Goal: Information Seeking & Learning: Learn about a topic

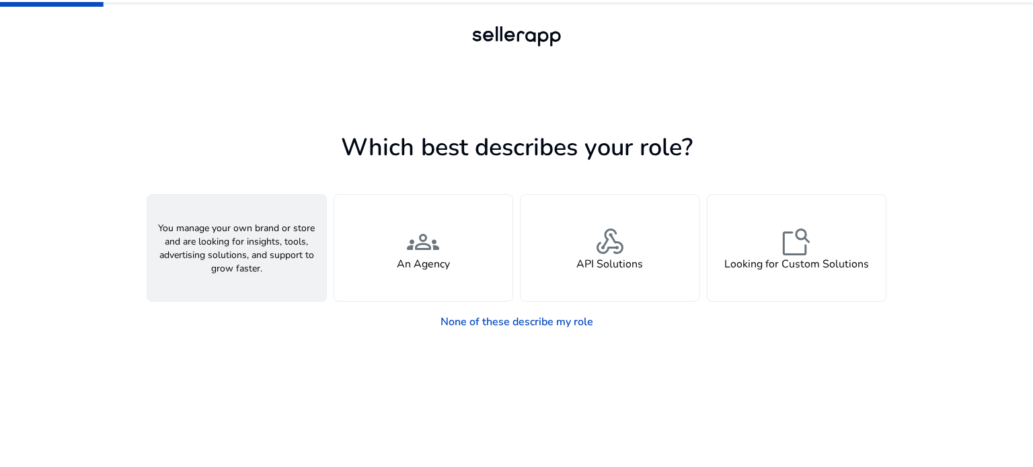
click at [247, 276] on div "person A Seller" at bounding box center [236, 248] width 179 height 106
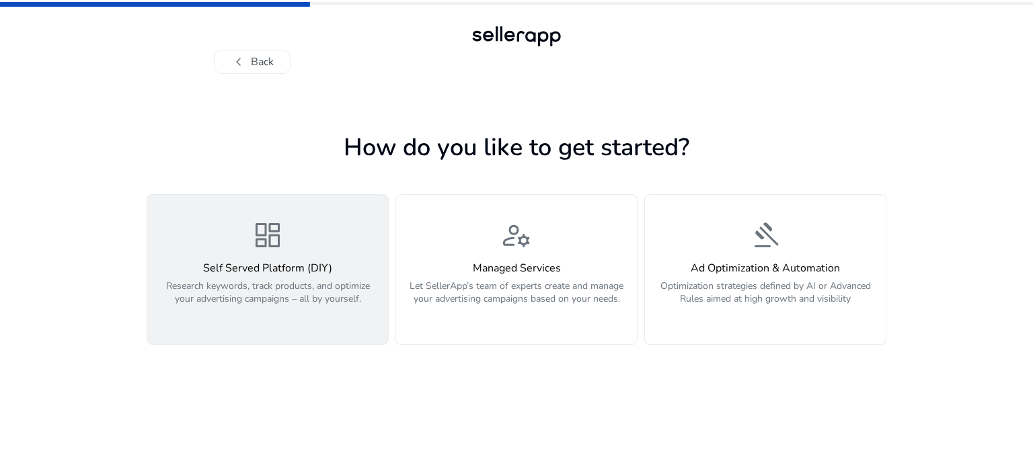
click at [272, 330] on button "dashboard Self Served Platform (DIY) Research keywords, track products, and opt…" at bounding box center [268, 269] width 242 height 151
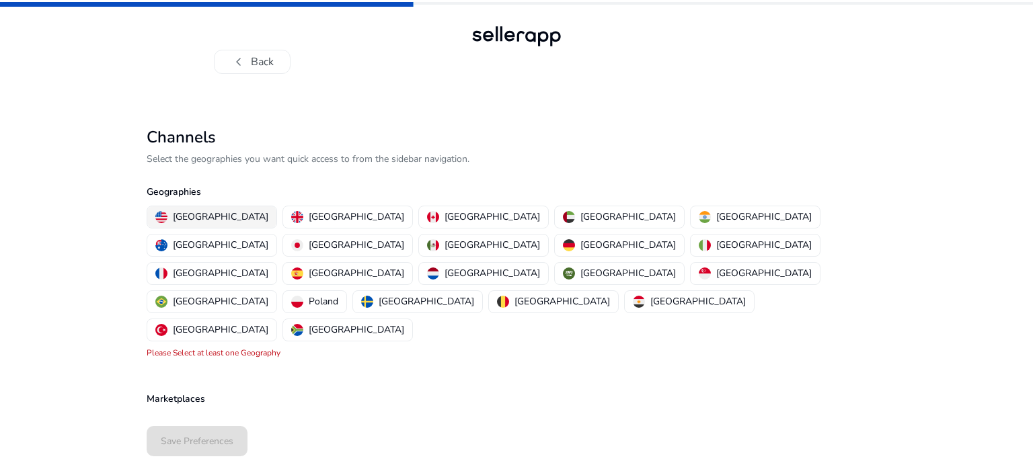
click at [189, 212] on p "[GEOGRAPHIC_DATA]" at bounding box center [220, 217] width 95 height 14
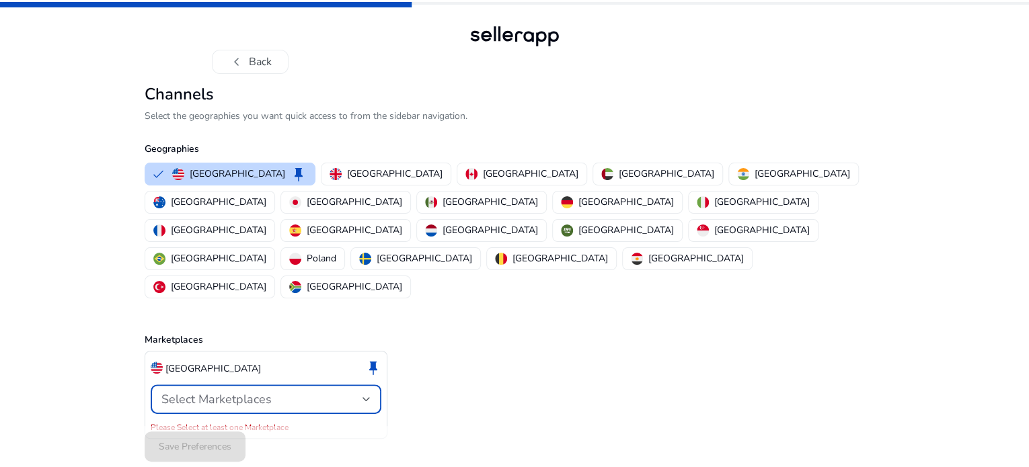
click at [288, 392] on div "Select Marketplaces" at bounding box center [261, 399] width 201 height 15
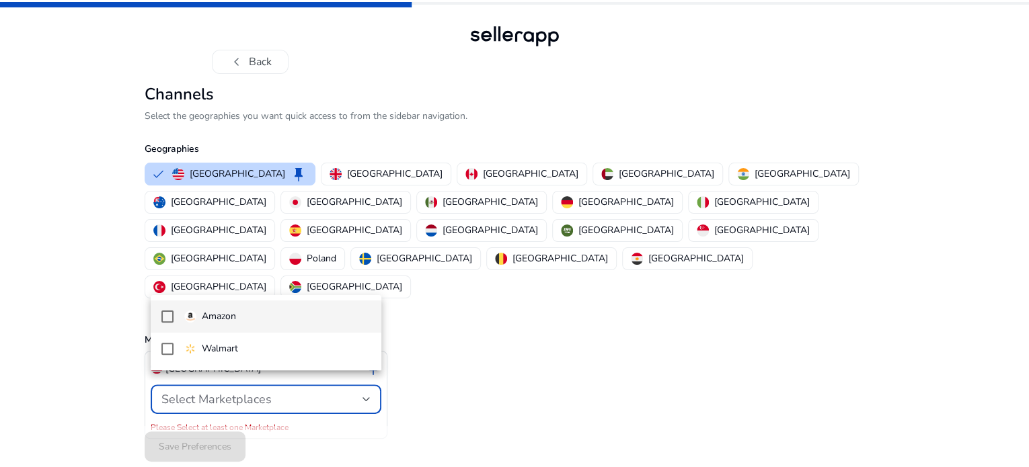
click at [169, 316] on mat-pseudo-checkbox at bounding box center [167, 317] width 12 height 12
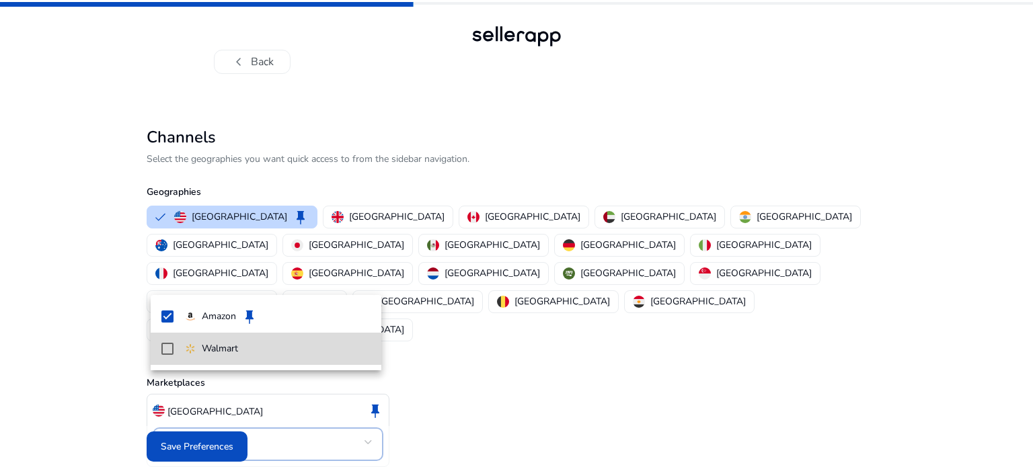
click at [167, 348] on mat-pseudo-checkbox at bounding box center [167, 349] width 12 height 12
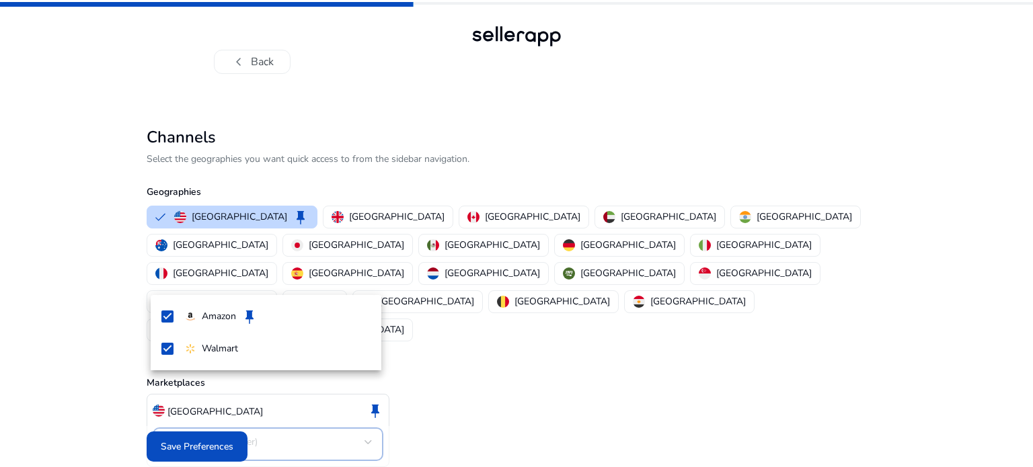
click at [367, 435] on div at bounding box center [516, 233] width 1033 height 467
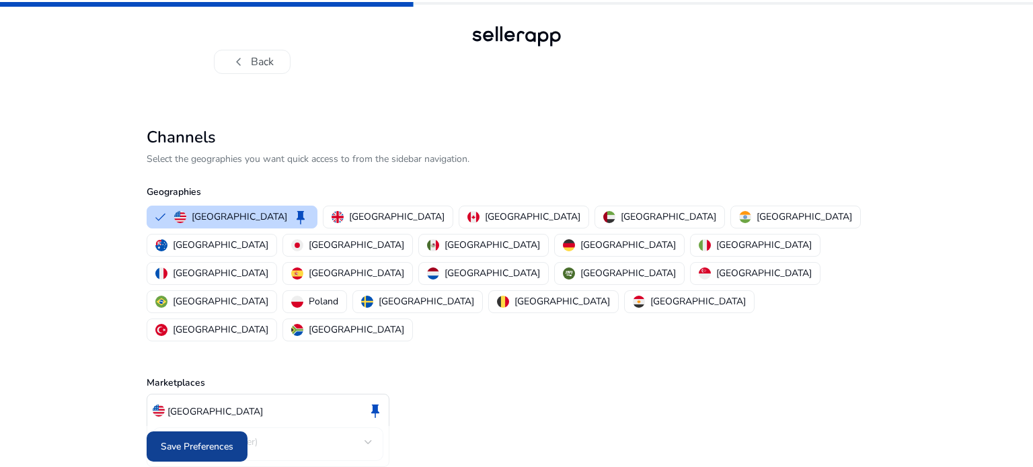
click at [200, 442] on span "Save Preferences" at bounding box center [197, 447] width 73 height 14
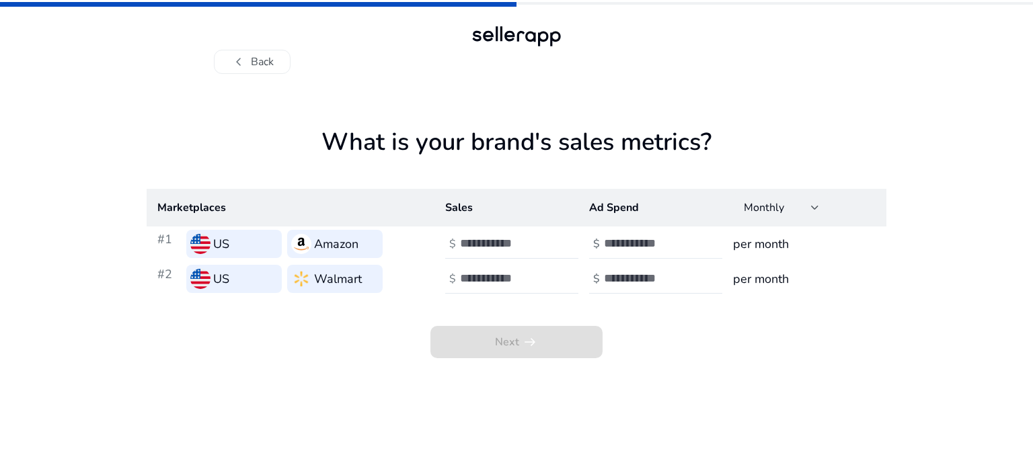
click at [656, 248] on input "number" at bounding box center [649, 243] width 91 height 15
click at [784, 245] on h3 "per month" at bounding box center [804, 244] width 143 height 19
click at [496, 246] on input "number" at bounding box center [505, 243] width 91 height 15
click at [497, 271] on input "number" at bounding box center [505, 278] width 91 height 15
type input "*"
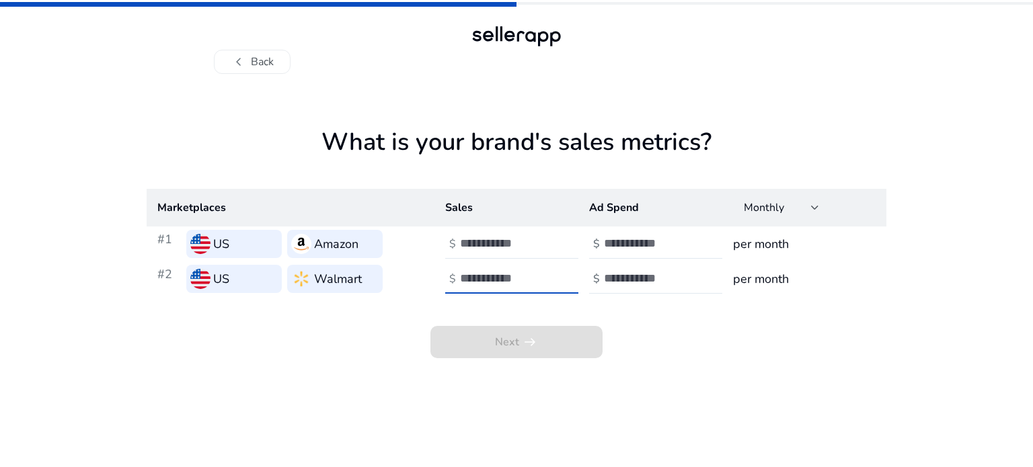
click at [621, 295] on td "$" at bounding box center [650, 279] width 144 height 35
click at [624, 284] on input "number" at bounding box center [649, 278] width 91 height 15
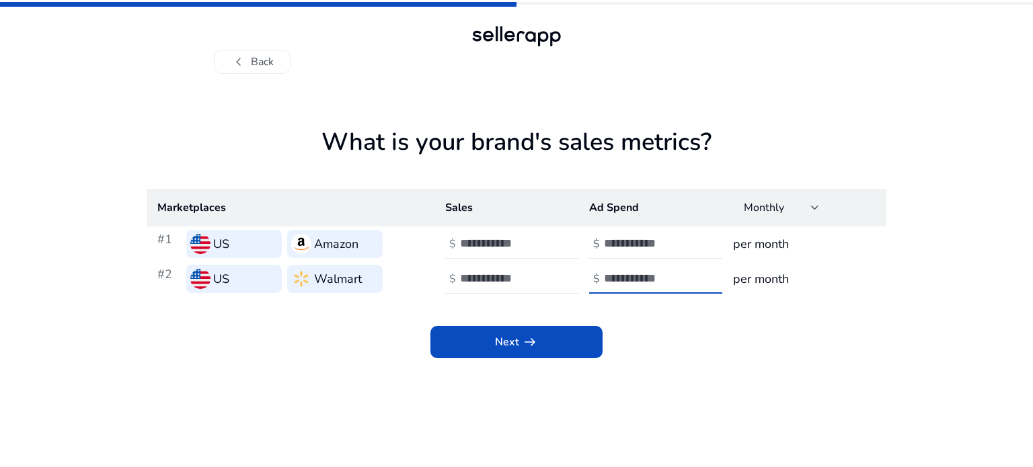
type input "*"
click at [514, 251] on div at bounding box center [520, 244] width 121 height 30
type input "****"
click at [636, 247] on input "number" at bounding box center [649, 243] width 91 height 15
type input "***"
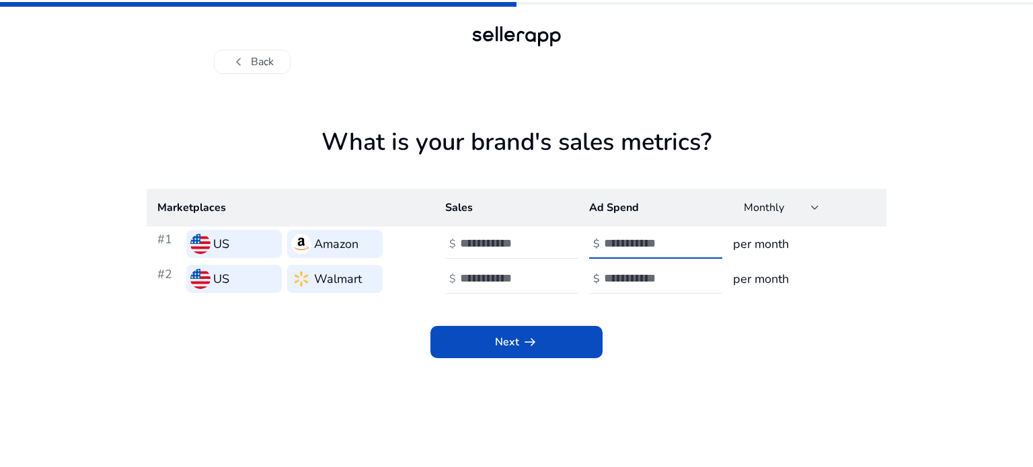
click at [659, 453] on app-sales-metrics "What is your brand's sales metrics? Marketplaces Sales Ad Spend Monthly #1 US A…" at bounding box center [517, 298] width 740 height 340
click at [528, 349] on span "arrow_right_alt" at bounding box center [530, 342] width 16 height 16
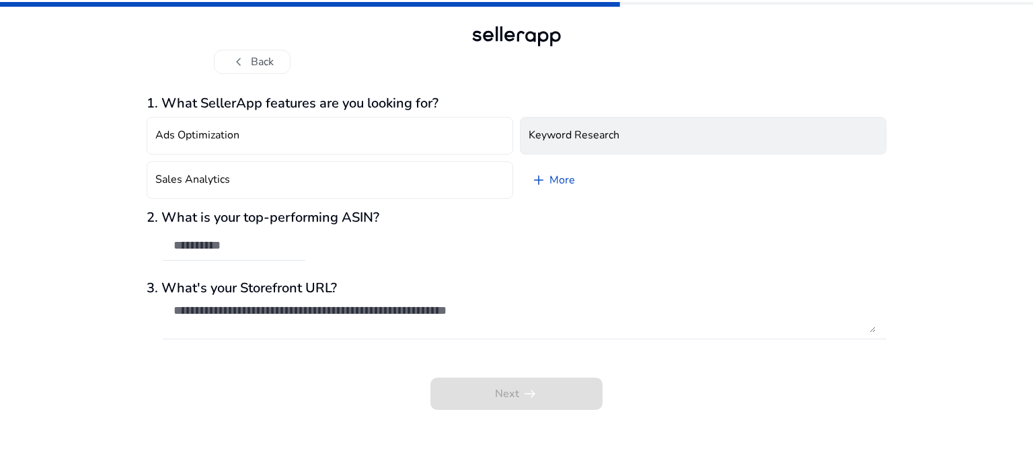
click at [586, 132] on h4 "Keyword Research" at bounding box center [573, 135] width 91 height 13
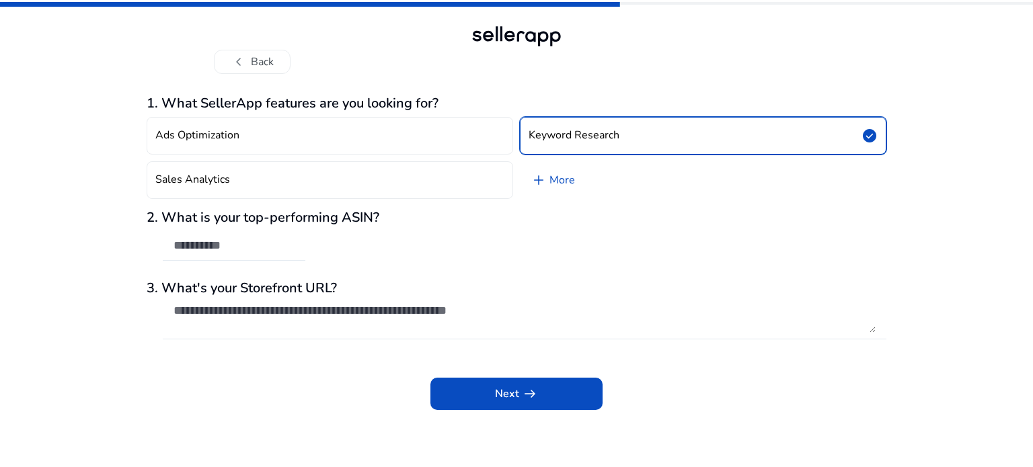
click at [220, 236] on div at bounding box center [233, 246] width 121 height 30
paste input "**********"
type input "**********"
click at [278, 315] on textarea at bounding box center [524, 318] width 702 height 30
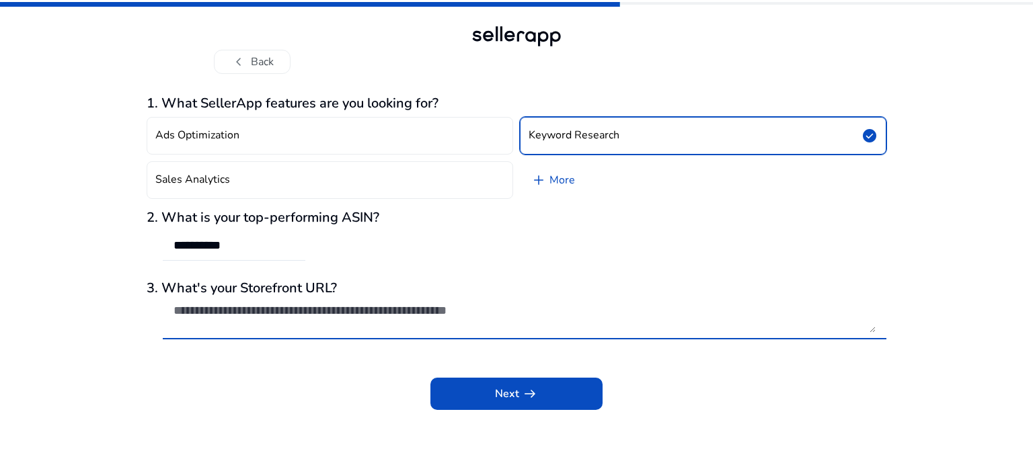
click at [349, 319] on textarea at bounding box center [524, 318] width 702 height 30
paste textarea "**********"
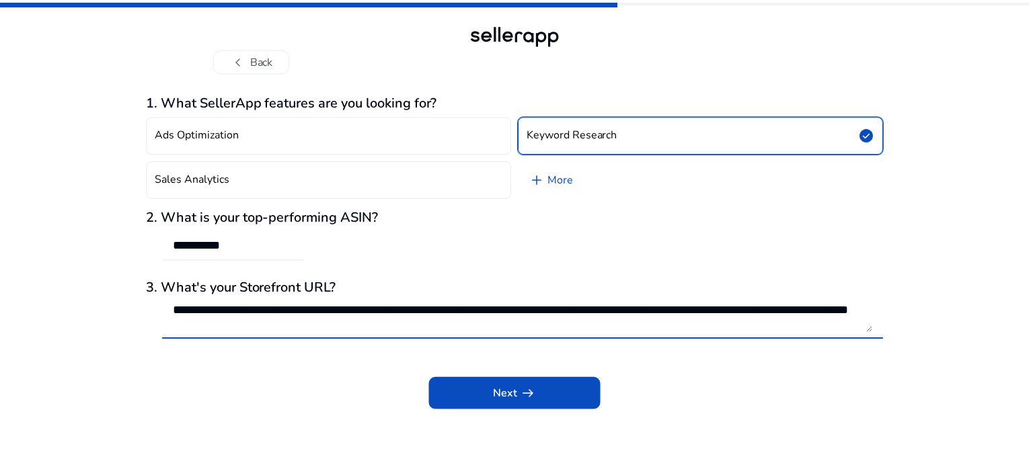
scroll to position [1, 0]
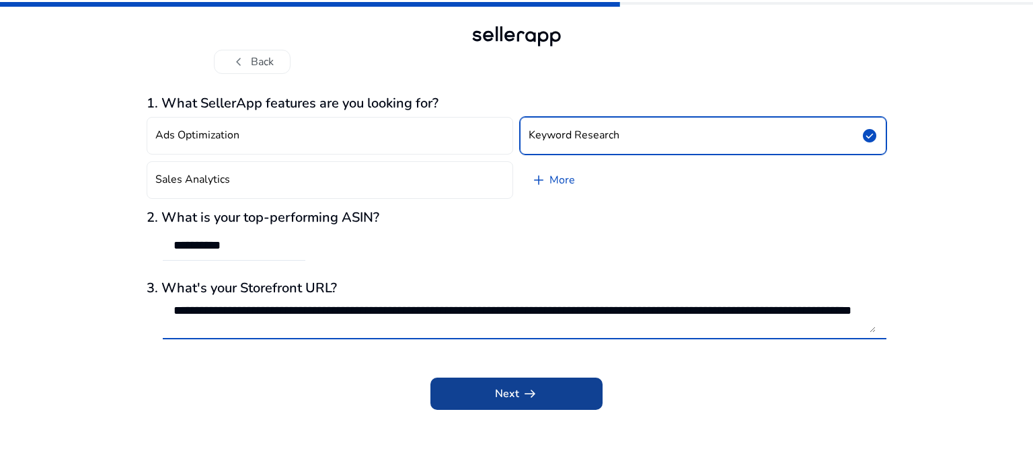
type textarea "**********"
click at [504, 397] on span "Next arrow_right_alt" at bounding box center [516, 394] width 43 height 16
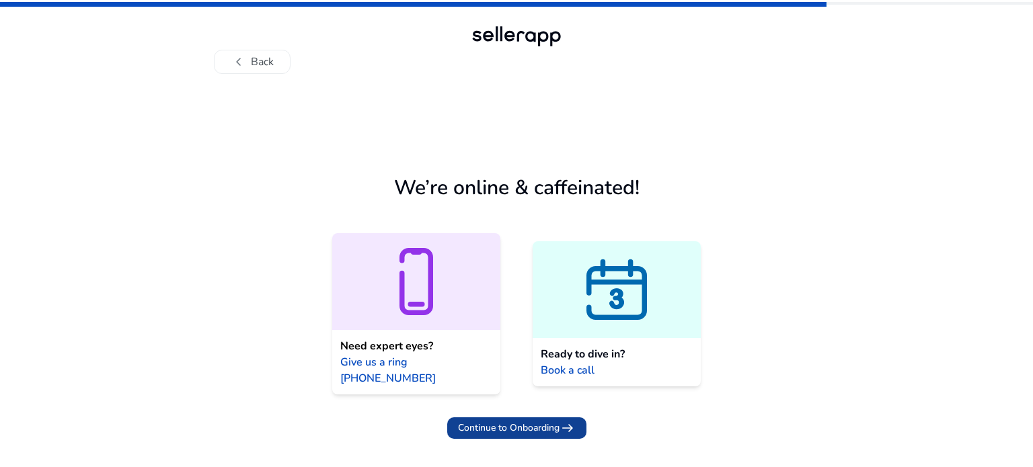
click at [526, 421] on span "Continue to Onboarding" at bounding box center [509, 428] width 102 height 14
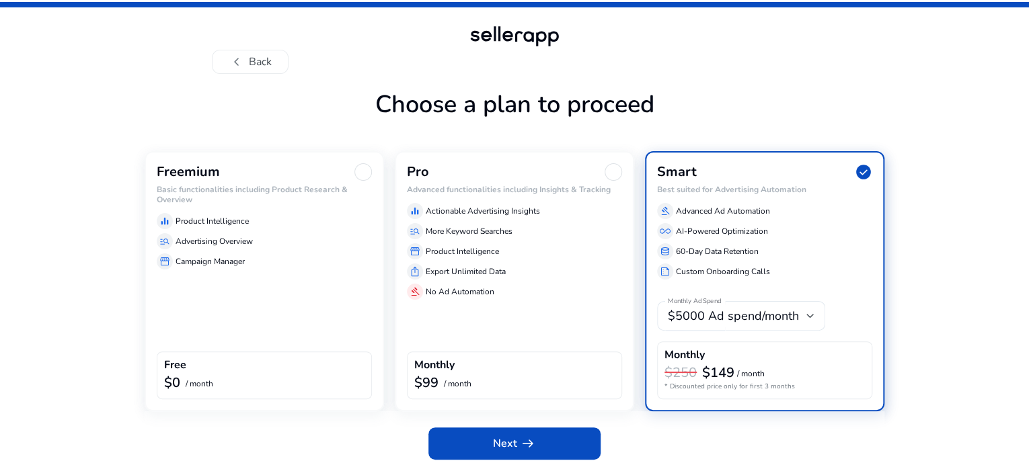
click at [209, 326] on div "Freemium Basic functionalities including Product Research & Overview equalizer …" at bounding box center [264, 281] width 239 height 260
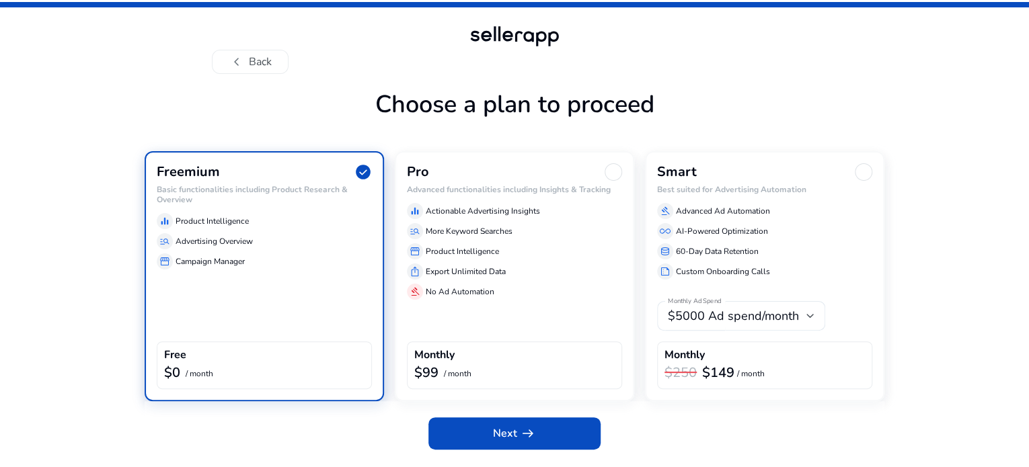
scroll to position [35, 0]
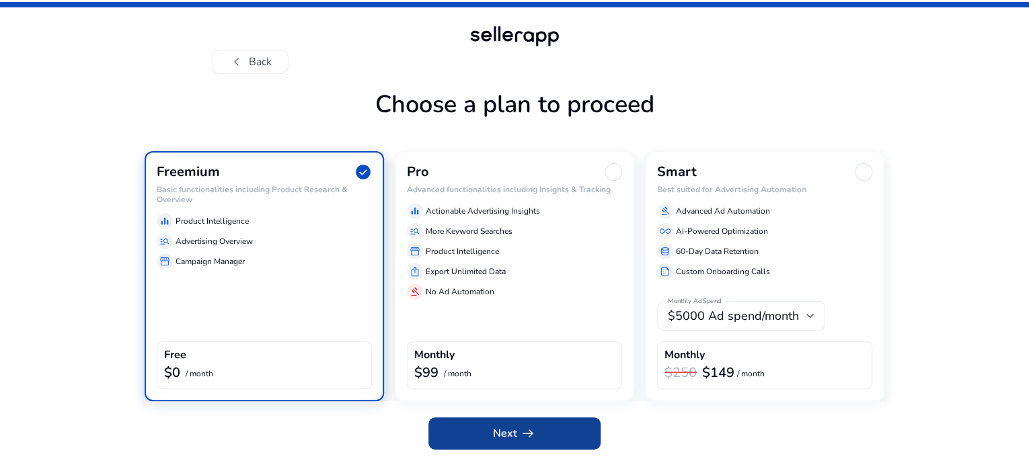
click at [495, 442] on span "Next arrow_right_alt" at bounding box center [514, 434] width 43 height 16
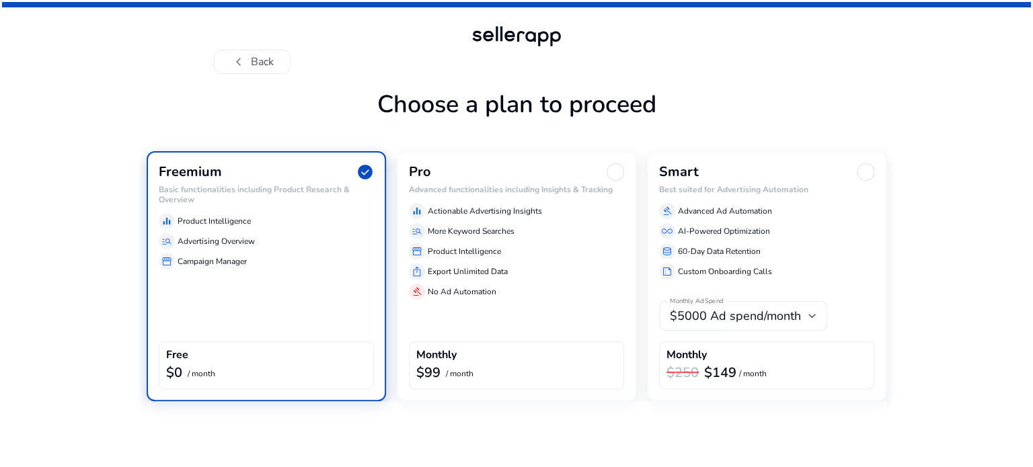
scroll to position [0, 0]
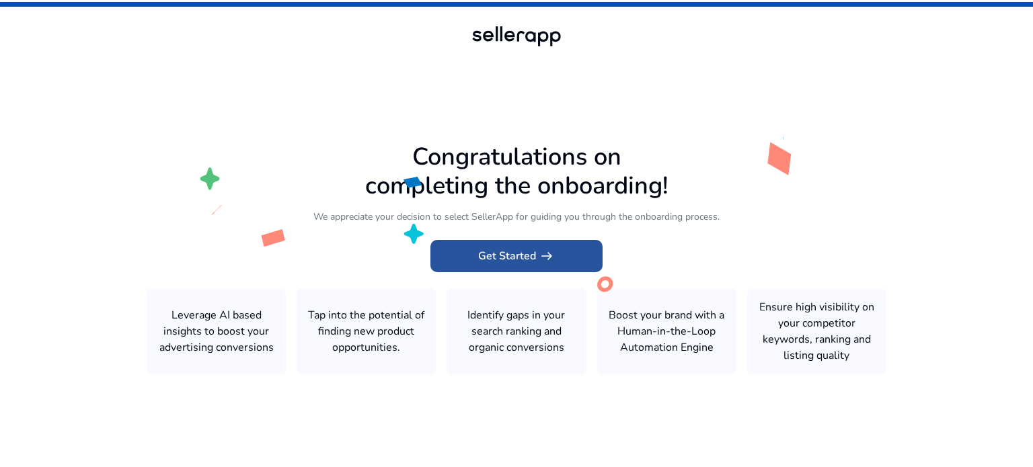
click at [549, 260] on span "arrow_right_alt" at bounding box center [547, 256] width 16 height 16
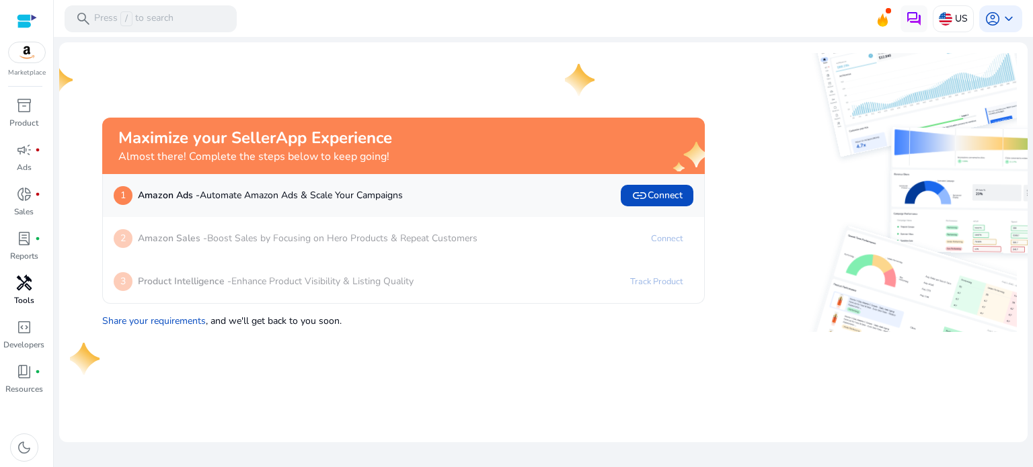
click at [24, 290] on span "handyman" at bounding box center [24, 283] width 16 height 16
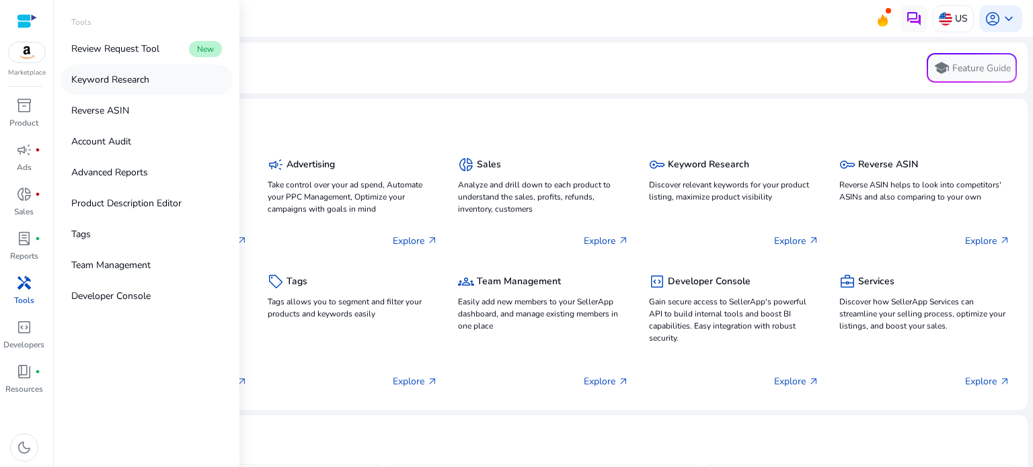
click at [104, 80] on p "Keyword Research" at bounding box center [110, 80] width 78 height 14
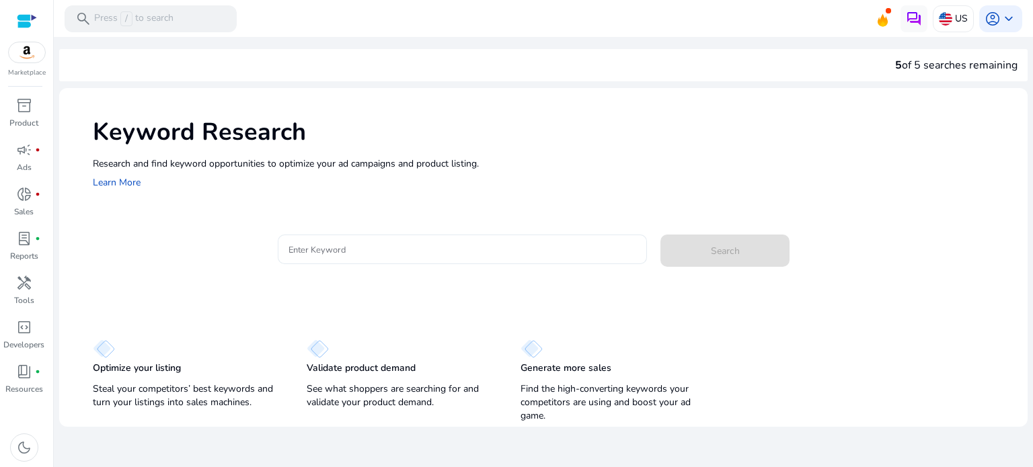
click at [394, 255] on input "Enter Keyword" at bounding box center [462, 249] width 348 height 15
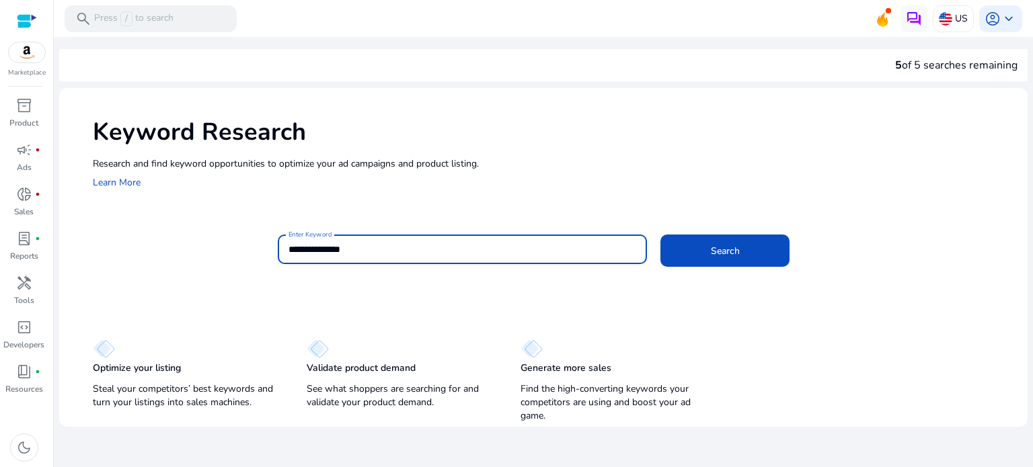
click at [660, 235] on button "Search" at bounding box center [724, 251] width 129 height 32
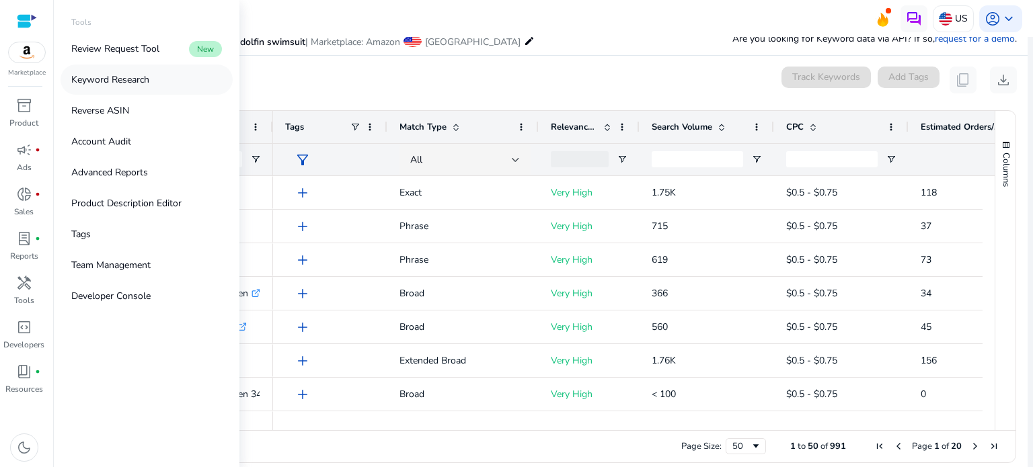
click at [126, 77] on p "Keyword Research" at bounding box center [110, 80] width 78 height 14
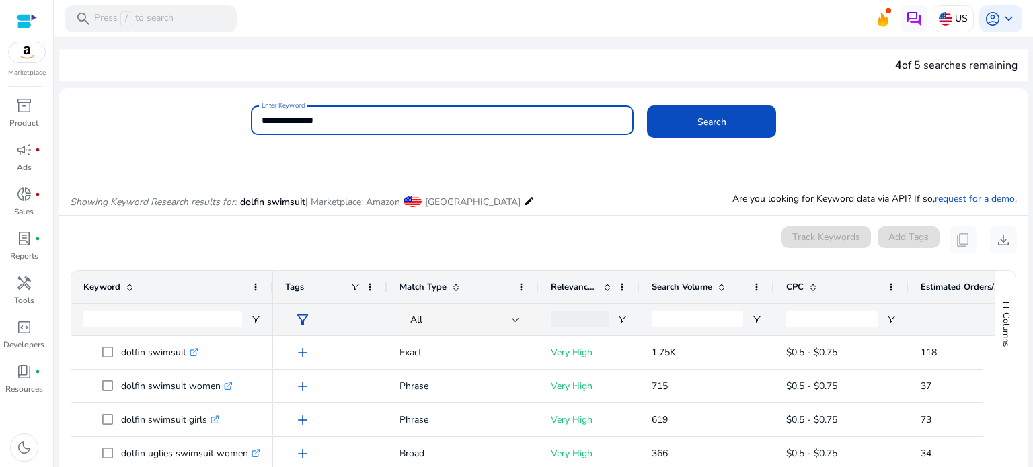
drag, startPoint x: 409, startPoint y: 126, endPoint x: 243, endPoint y: 128, distance: 166.1
click at [243, 128] on div "**********" at bounding box center [537, 128] width 957 height 44
type input "**********"
click at [647, 106] on button "Search" at bounding box center [711, 122] width 129 height 32
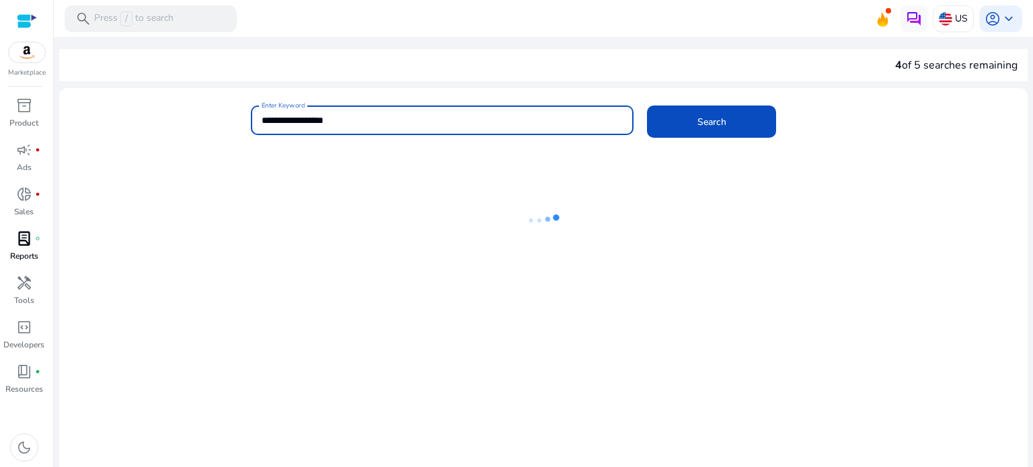
click at [30, 250] on p "Reports" at bounding box center [24, 256] width 28 height 12
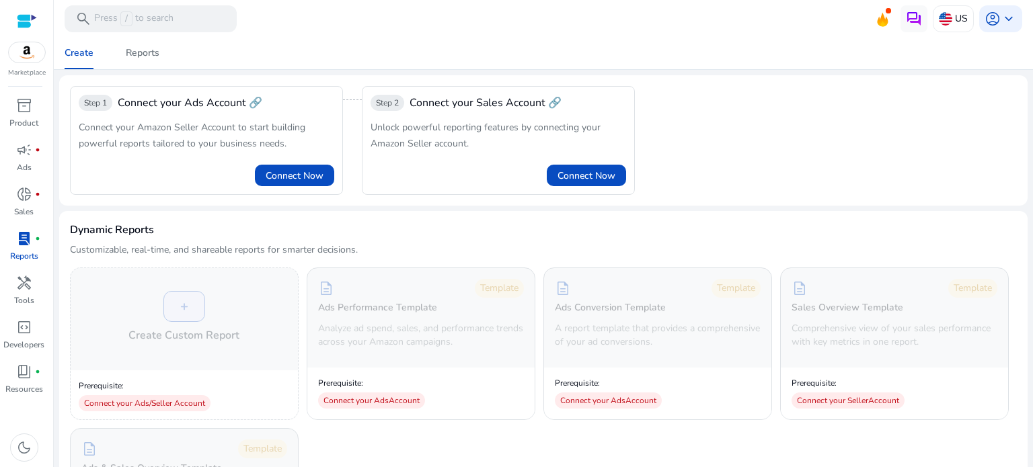
drag, startPoint x: 432, startPoint y: 254, endPoint x: 55, endPoint y: 204, distance: 379.9
click at [56, 204] on mat-sidenav-content "search Press / to search US account_circle keyboard_arrow_down We are getting t…" at bounding box center [543, 233] width 979 height 467
